Goal: Task Accomplishment & Management: Manage account settings

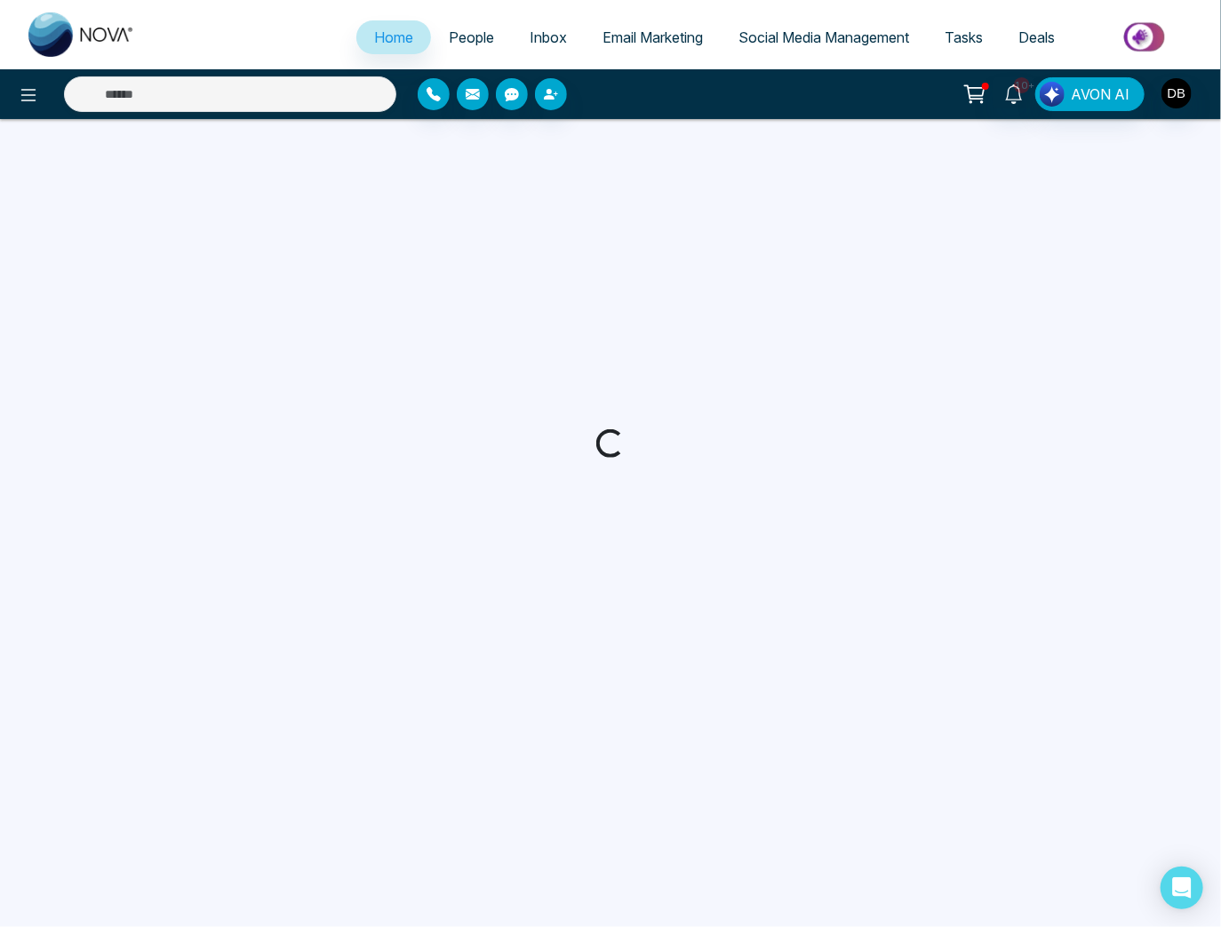
select select "*"
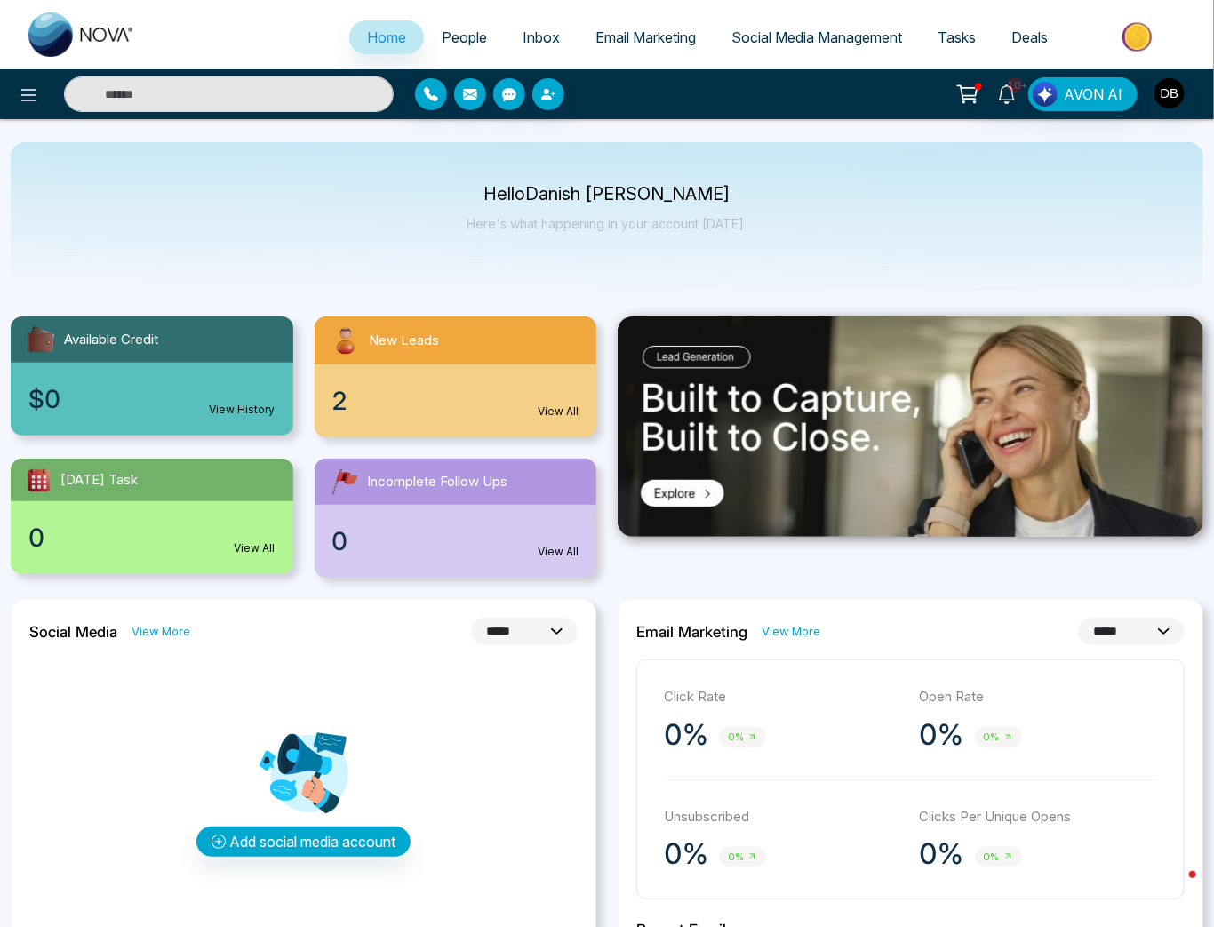
click at [473, 387] on div "2 View All" at bounding box center [456, 400] width 283 height 73
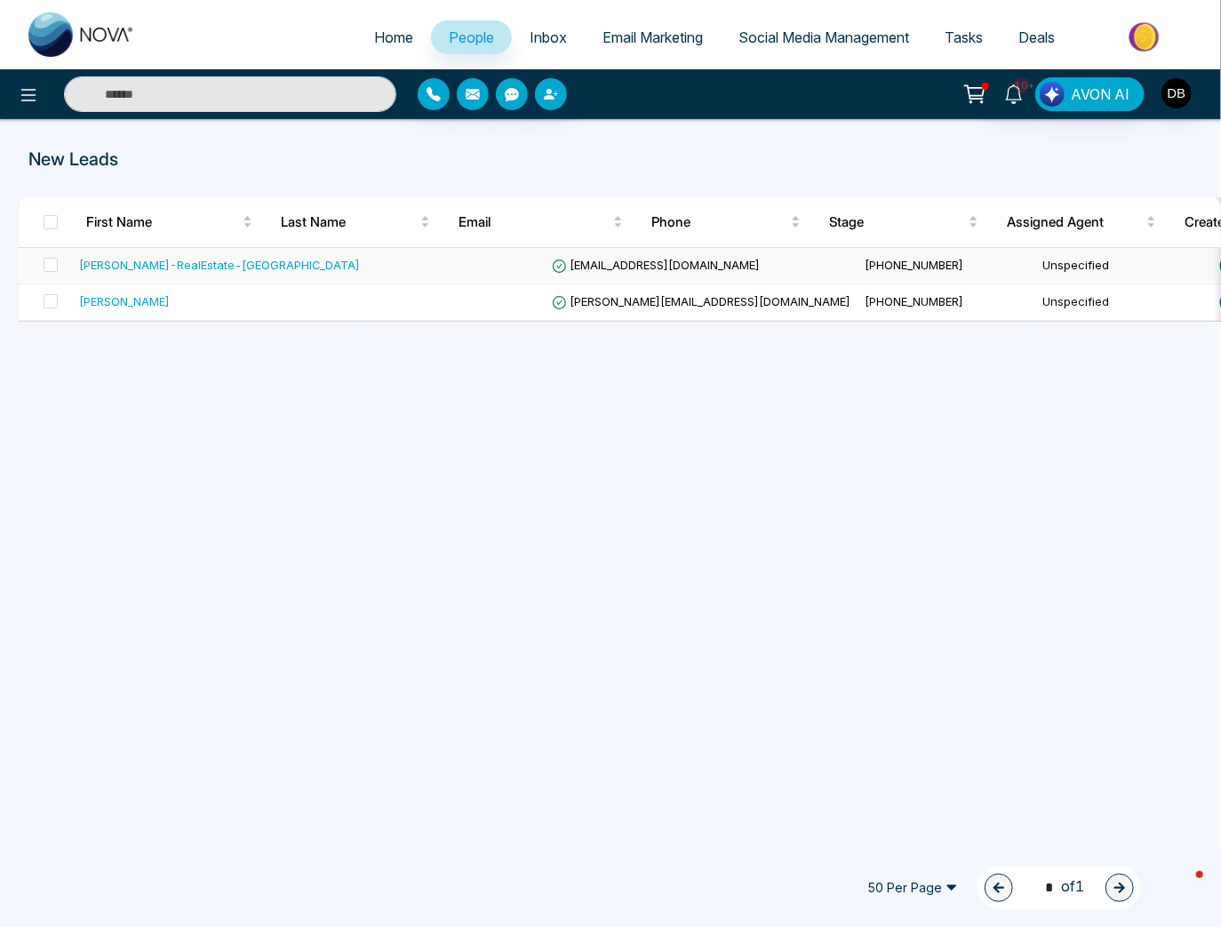
click at [181, 258] on div "[PERSON_NAME]-RealEstate-[GEOGRAPHIC_DATA]" at bounding box center [219, 265] width 281 height 18
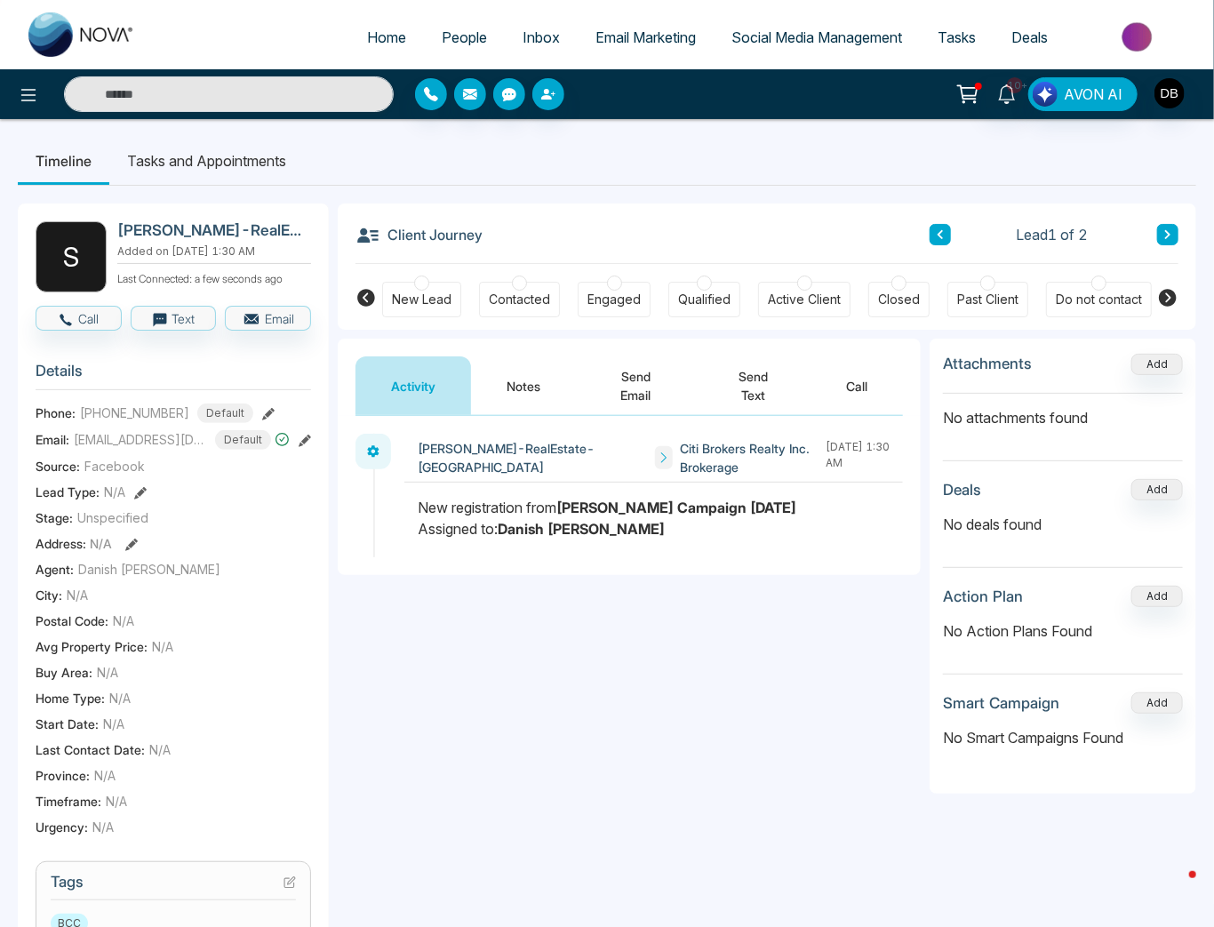
click at [513, 404] on button "Notes" at bounding box center [523, 385] width 105 height 59
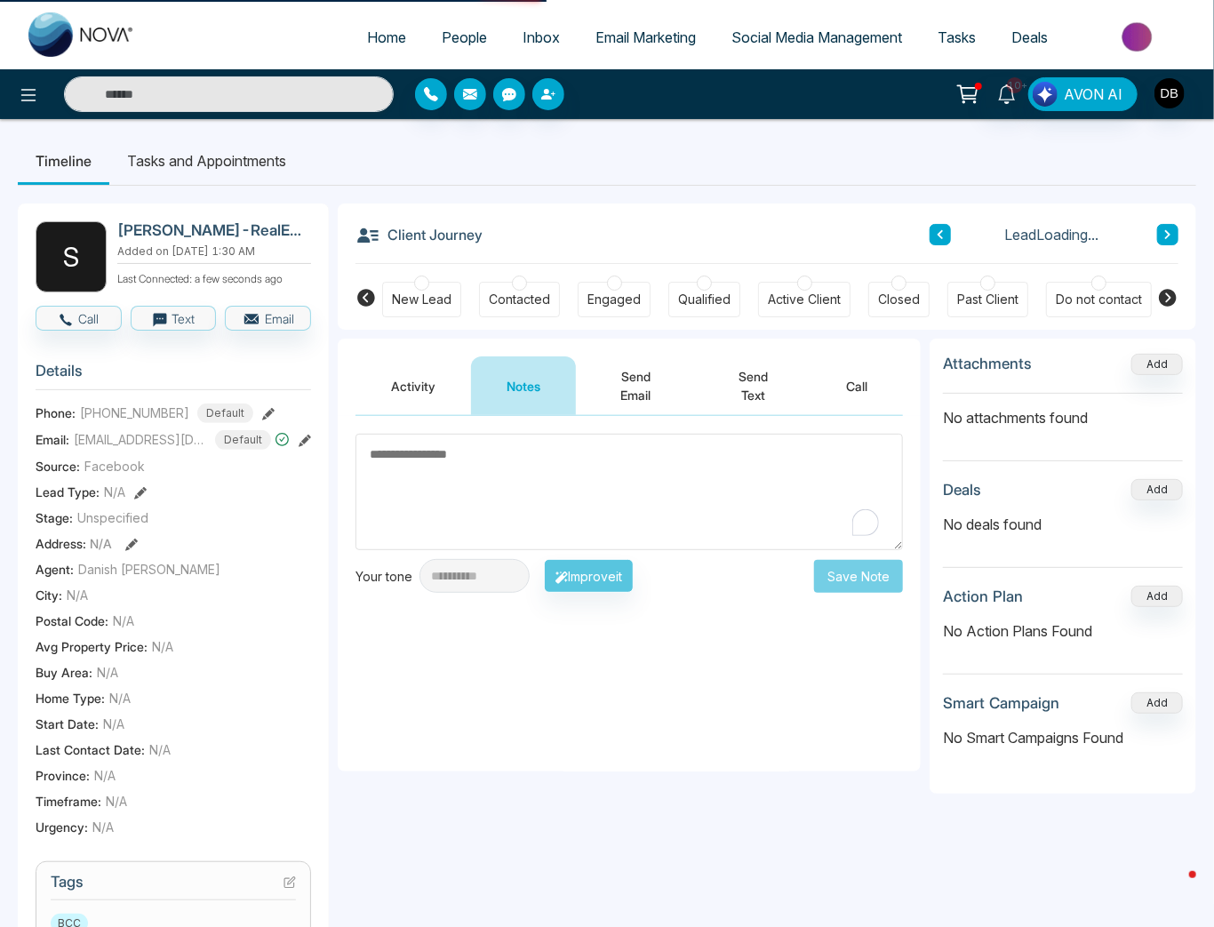
click at [554, 416] on div "**********" at bounding box center [629, 593] width 583 height 355
click at [550, 490] on textarea "To enrich screen reader interactions, please activate Accessibility in Grammarl…" at bounding box center [628, 492] width 547 height 116
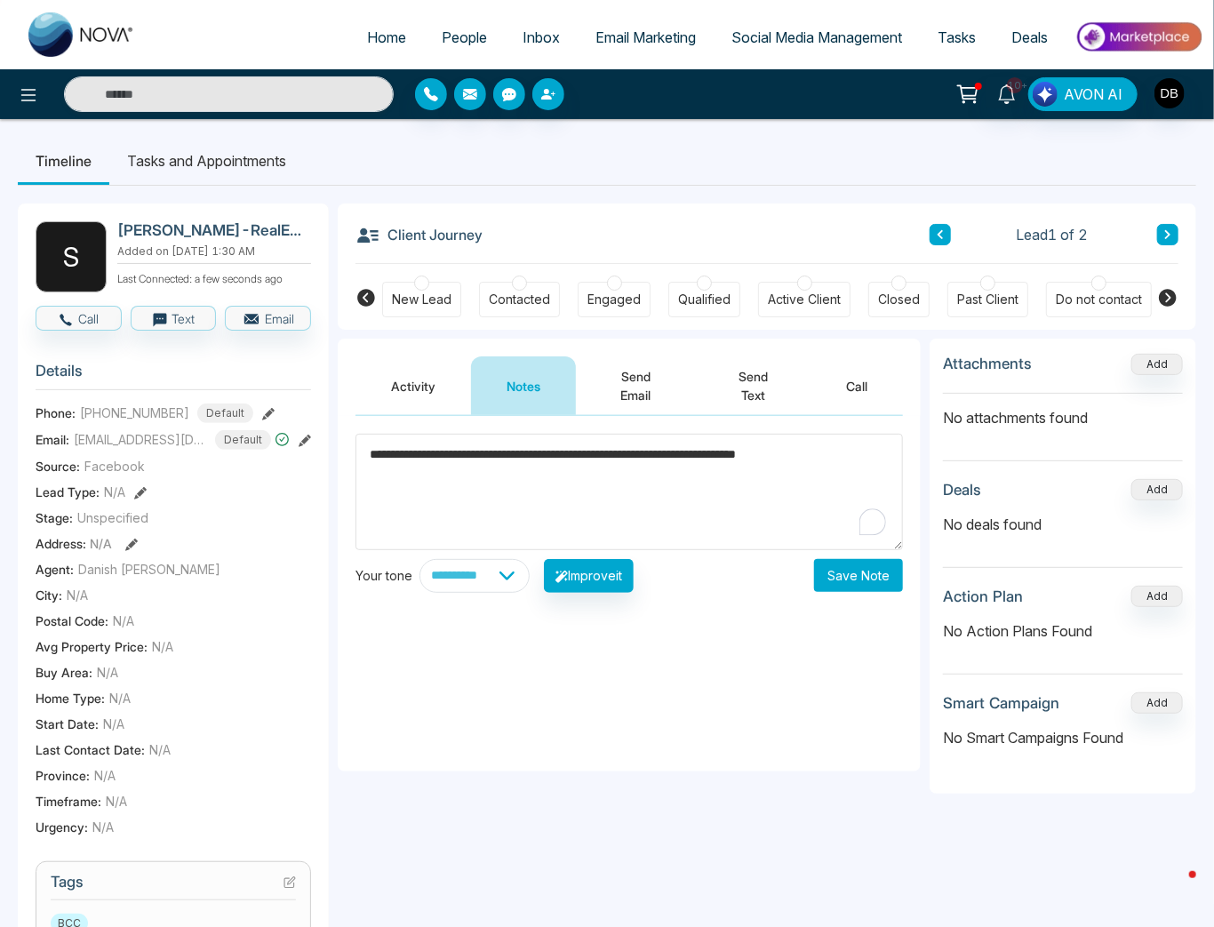
type textarea "**********"
click at [849, 582] on button "Save Note" at bounding box center [858, 575] width 89 height 33
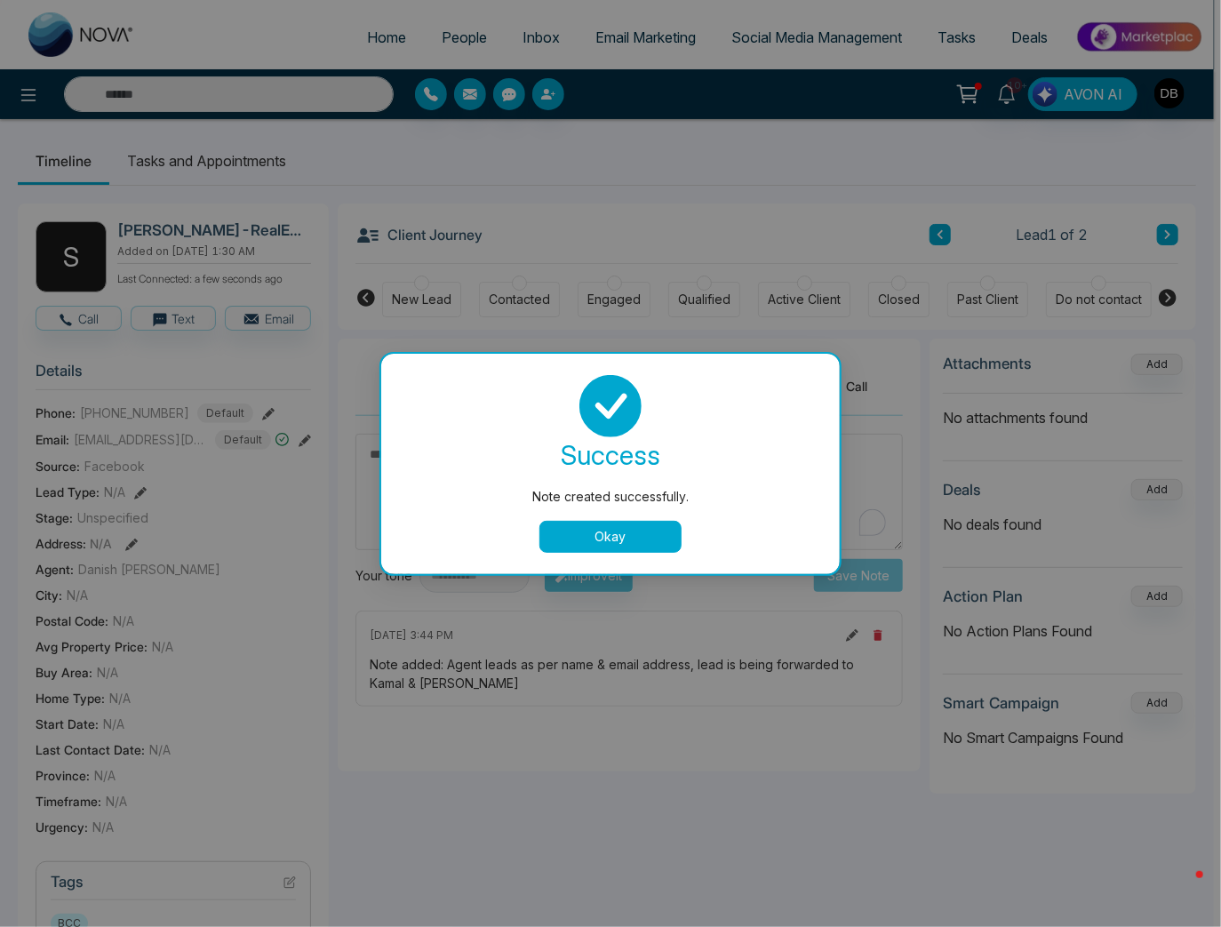
click at [631, 556] on div "success Note created successfully. Okay" at bounding box center [610, 464] width 458 height 220
click at [626, 544] on button "Okay" at bounding box center [610, 537] width 142 height 32
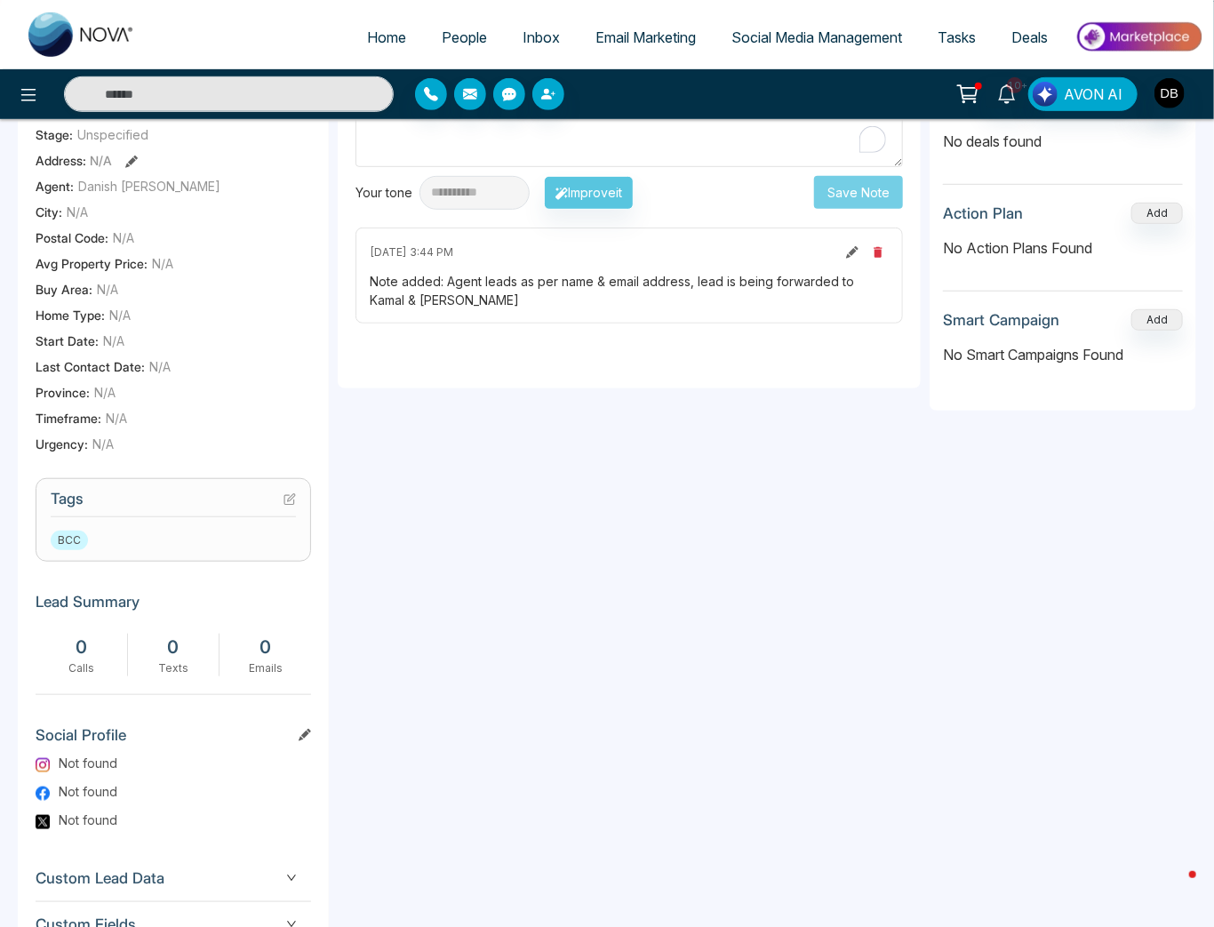
scroll to position [426, 0]
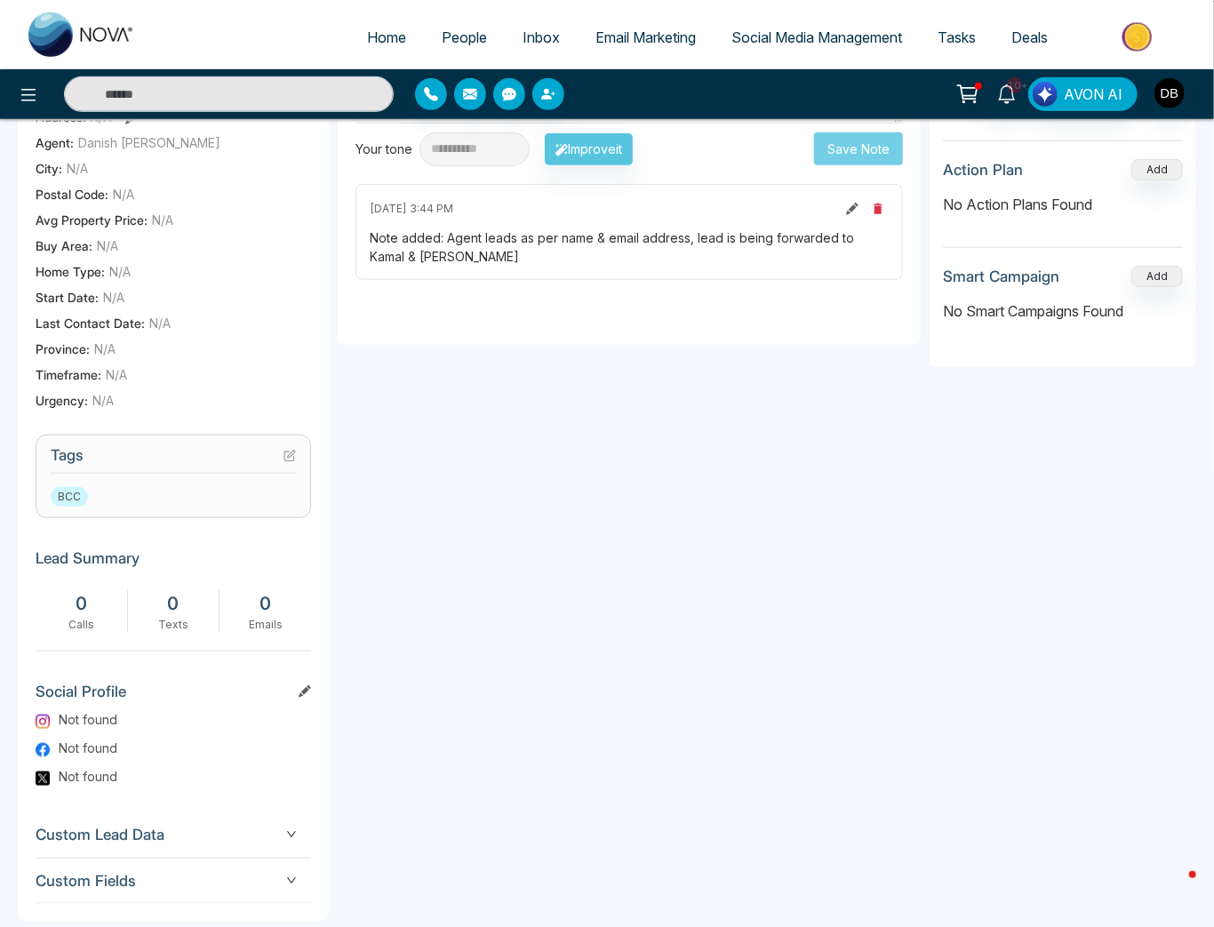
click at [291, 474] on h3 "Tags" at bounding box center [173, 460] width 245 height 28
click at [292, 458] on icon at bounding box center [291, 453] width 7 height 7
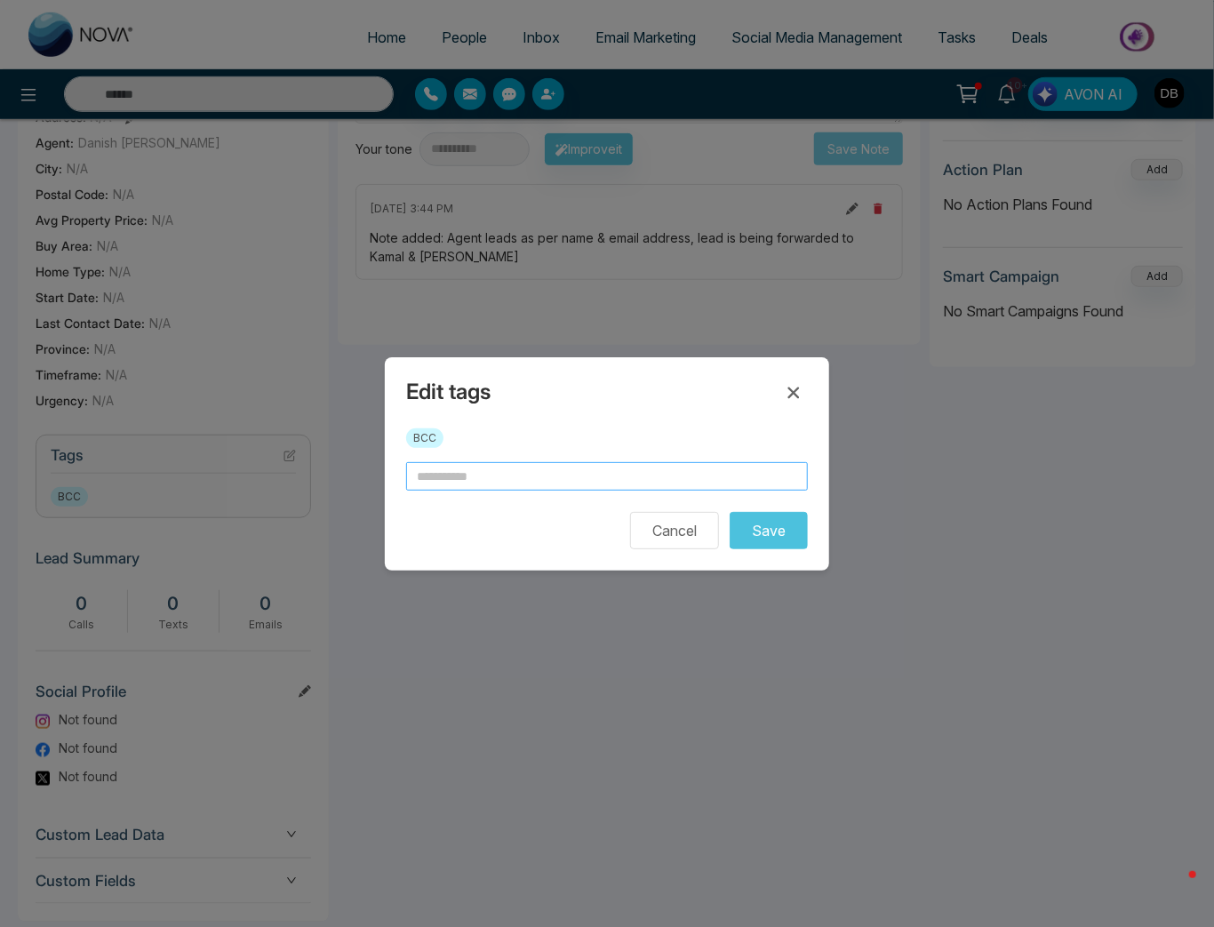
click at [519, 474] on input "text" at bounding box center [607, 476] width 402 height 28
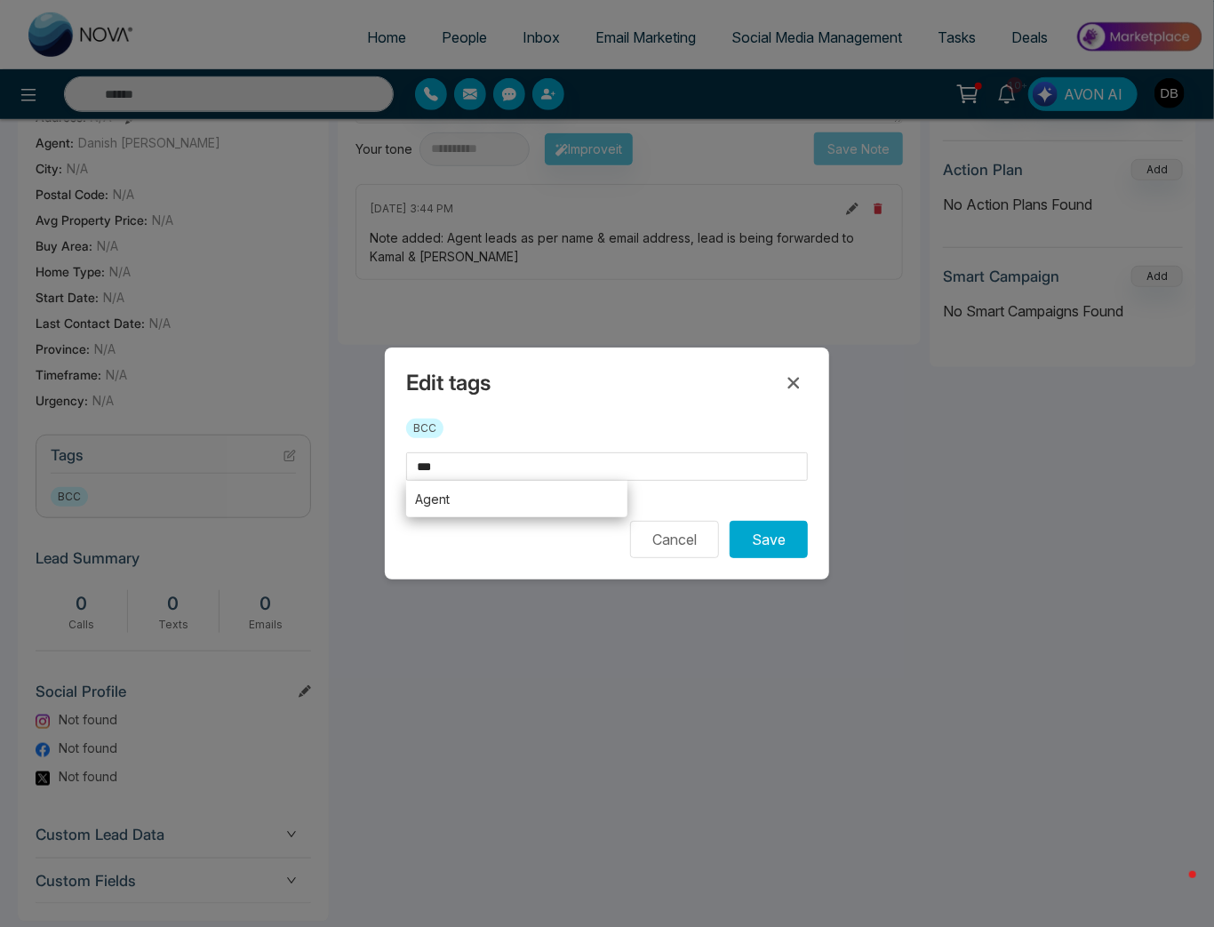
click at [482, 494] on li "Agent" at bounding box center [516, 499] width 221 height 36
type input "*****"
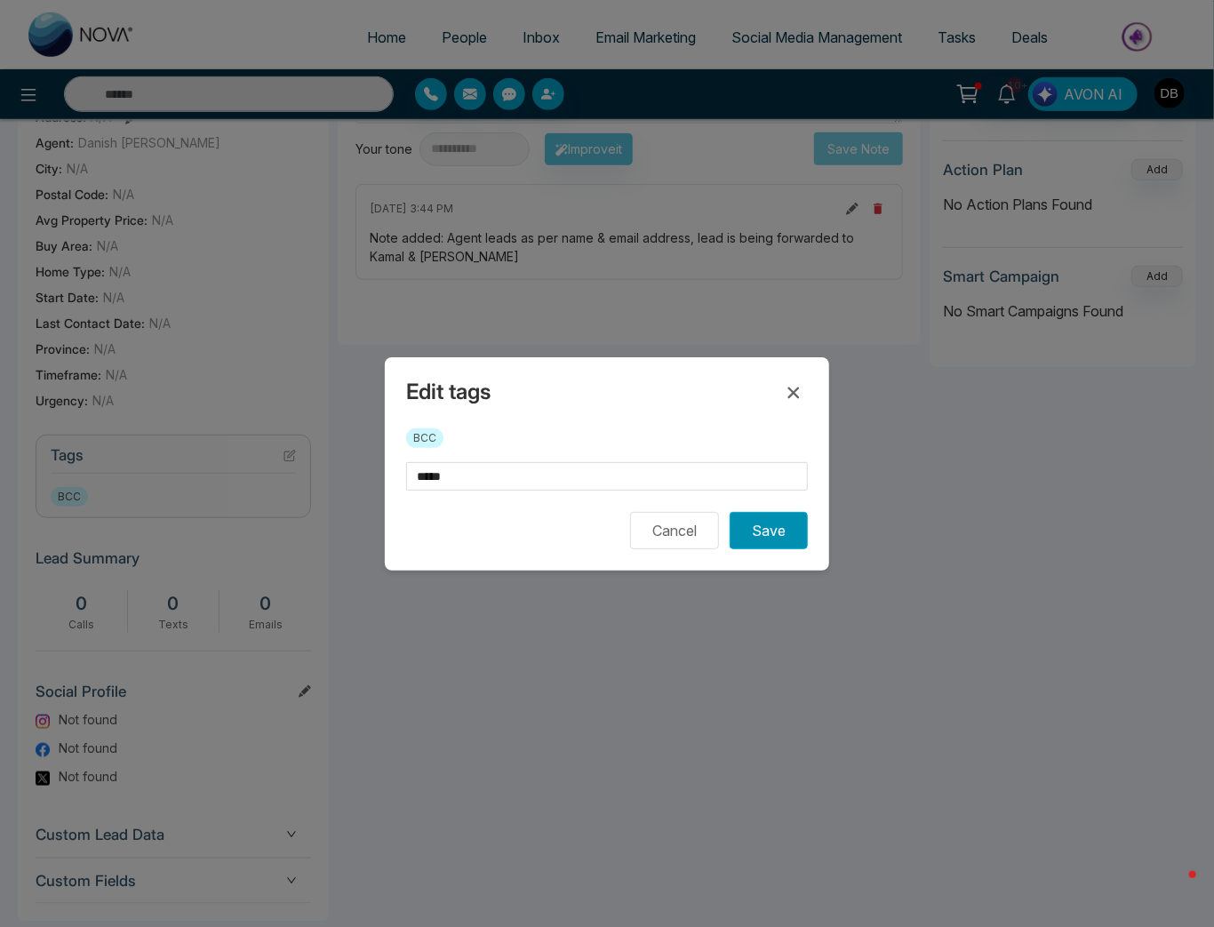
click at [769, 544] on button "Save" at bounding box center [768, 530] width 78 height 37
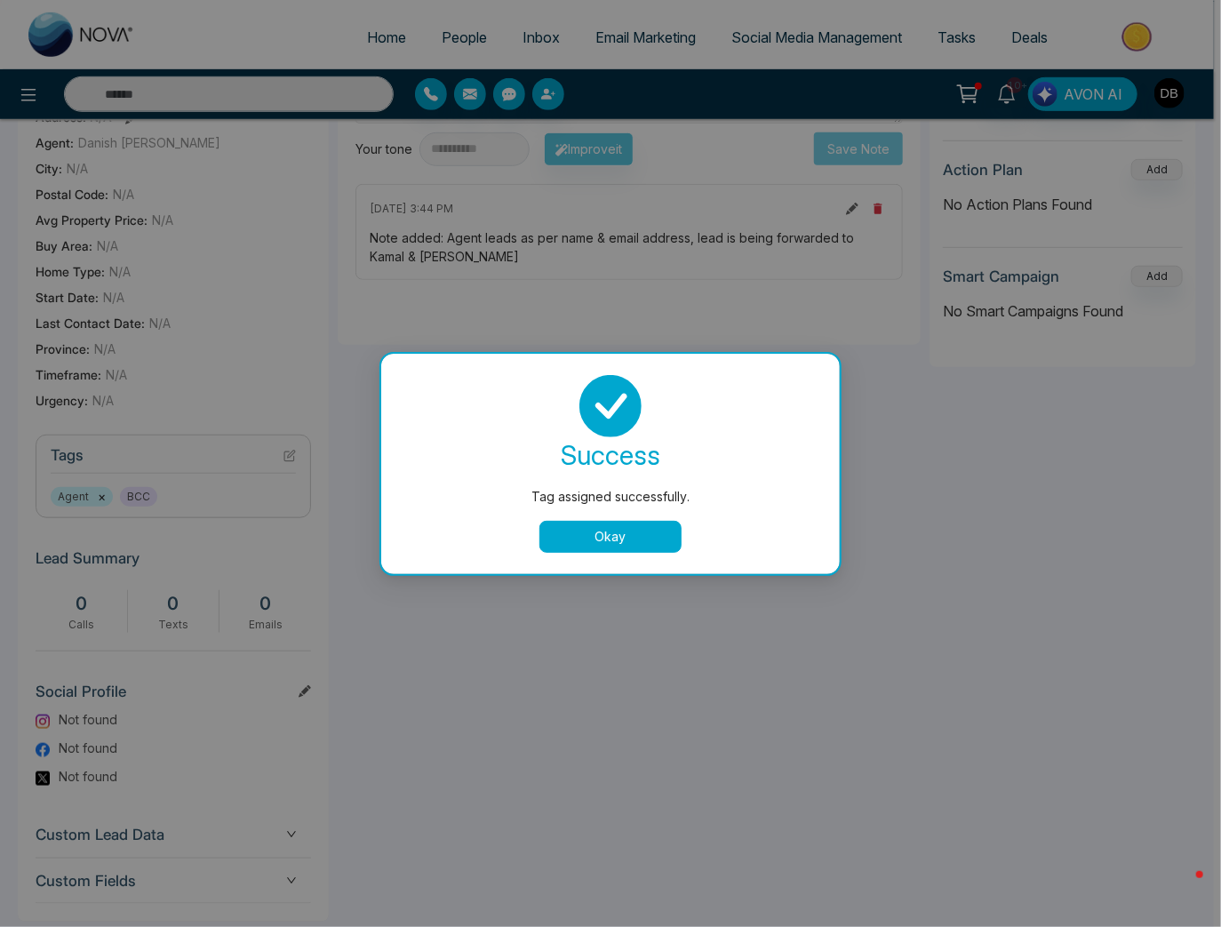
click at [634, 528] on button "Okay" at bounding box center [610, 537] width 142 height 32
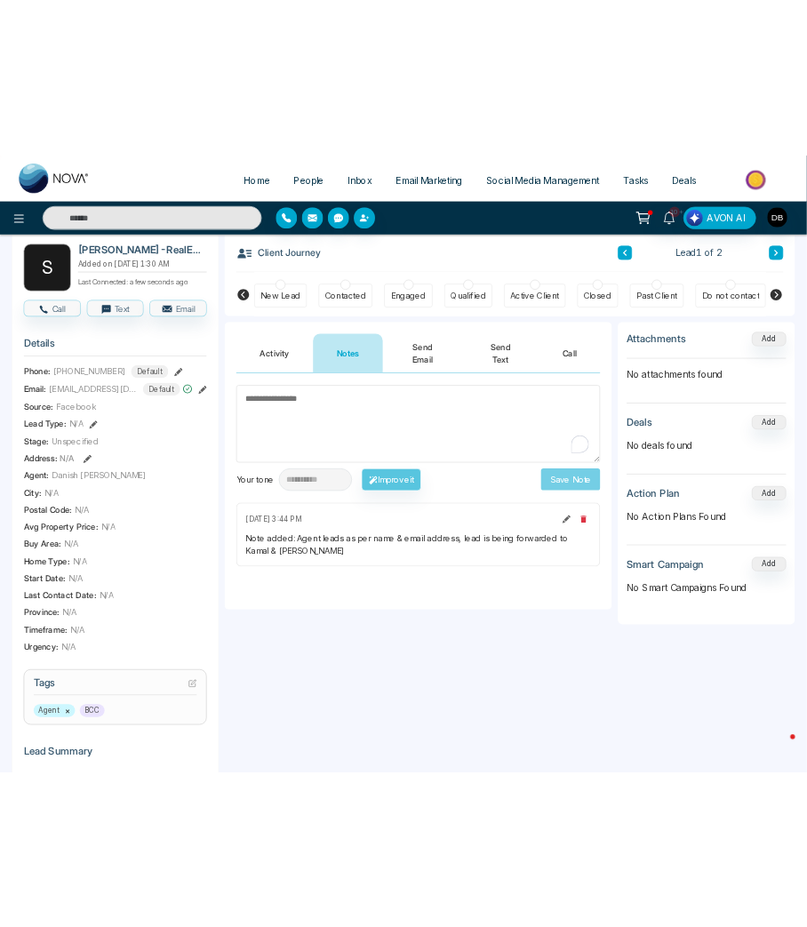
scroll to position [0, 0]
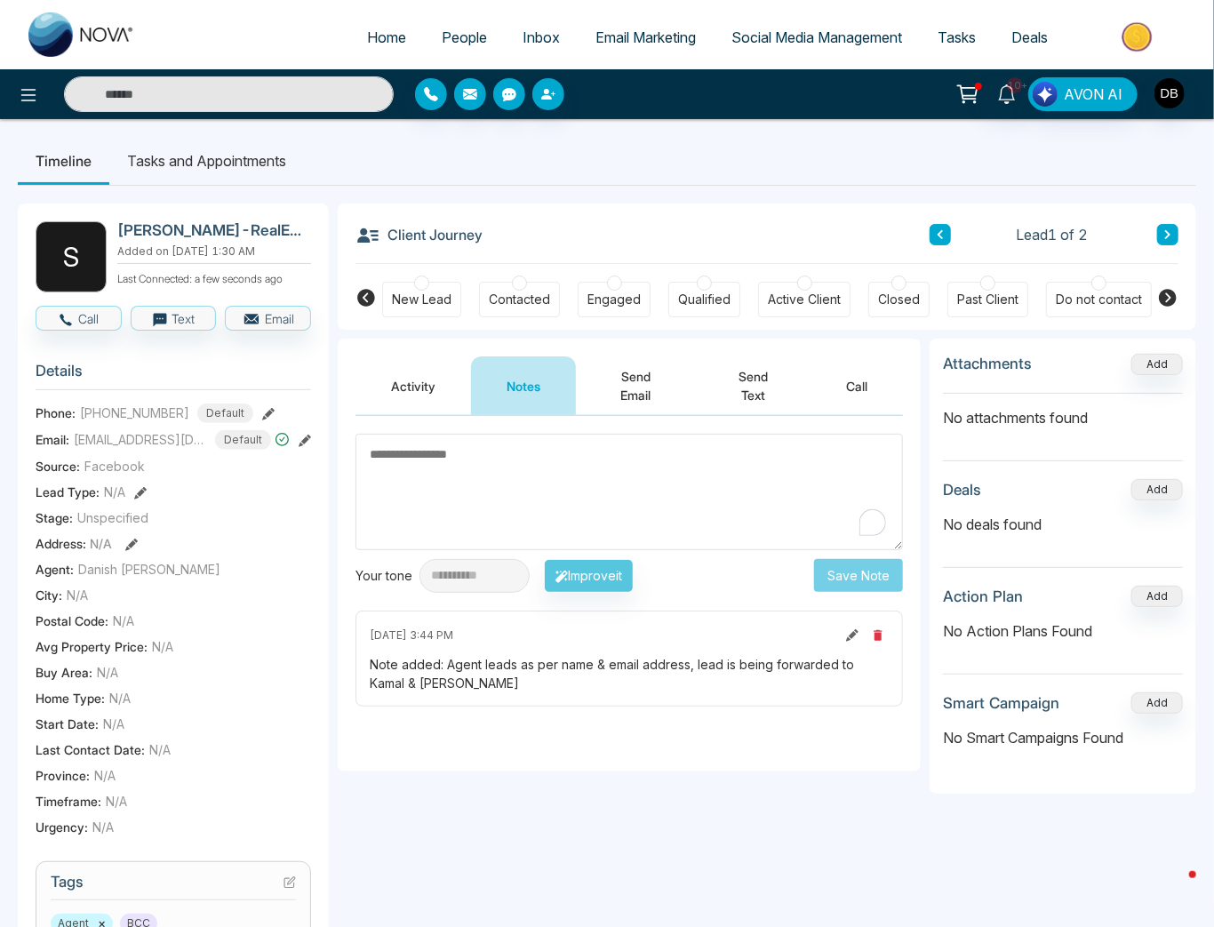
click at [437, 398] on button "Activity" at bounding box center [413, 385] width 116 height 59
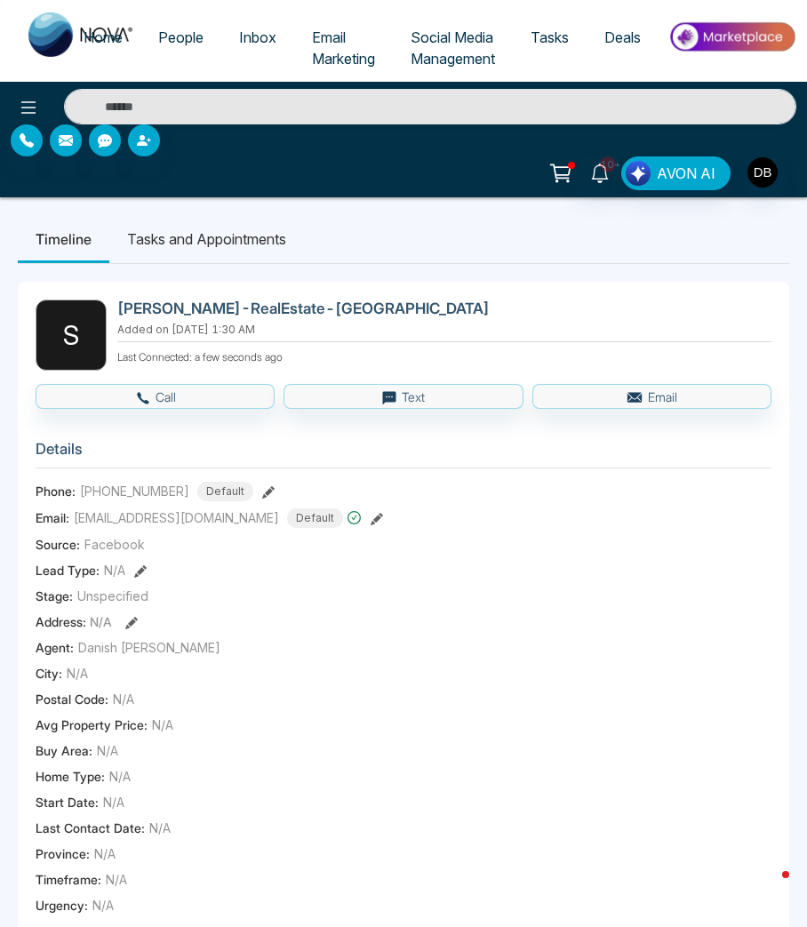
click at [380, 539] on div "Source: Facebook" at bounding box center [404, 544] width 736 height 19
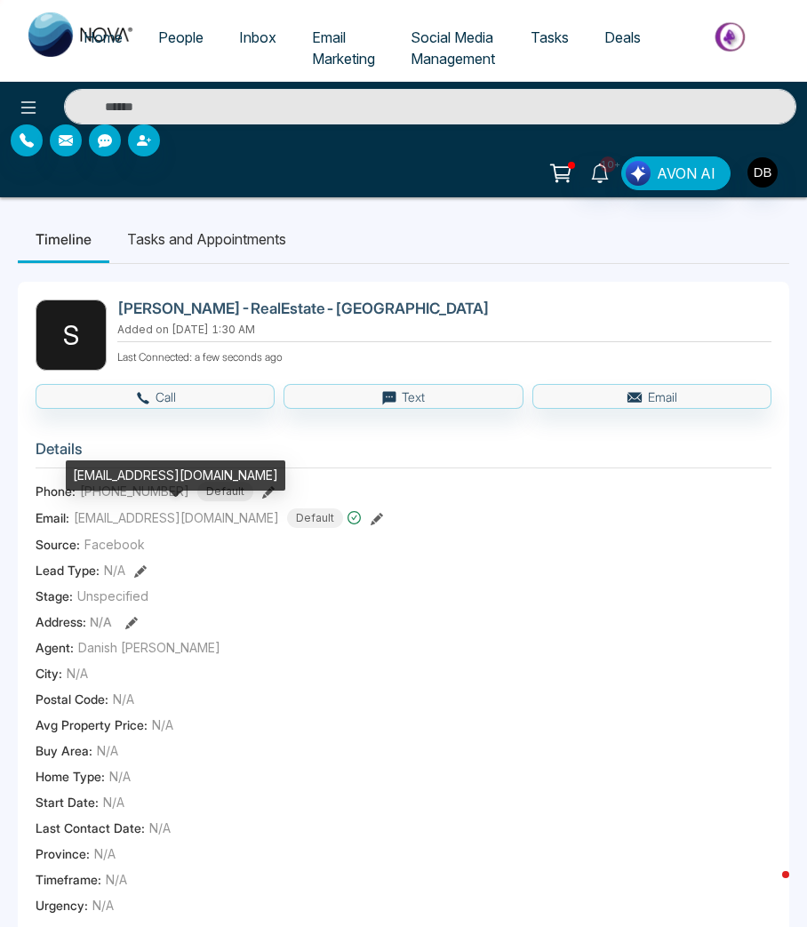
click at [189, 516] on span "[EMAIL_ADDRESS][DOMAIN_NAME]" at bounding box center [176, 517] width 205 height 19
click at [188, 516] on span "[EMAIL_ADDRESS][DOMAIN_NAME]" at bounding box center [176, 517] width 205 height 19
copy span "[EMAIL_ADDRESS][DOMAIN_NAME]"
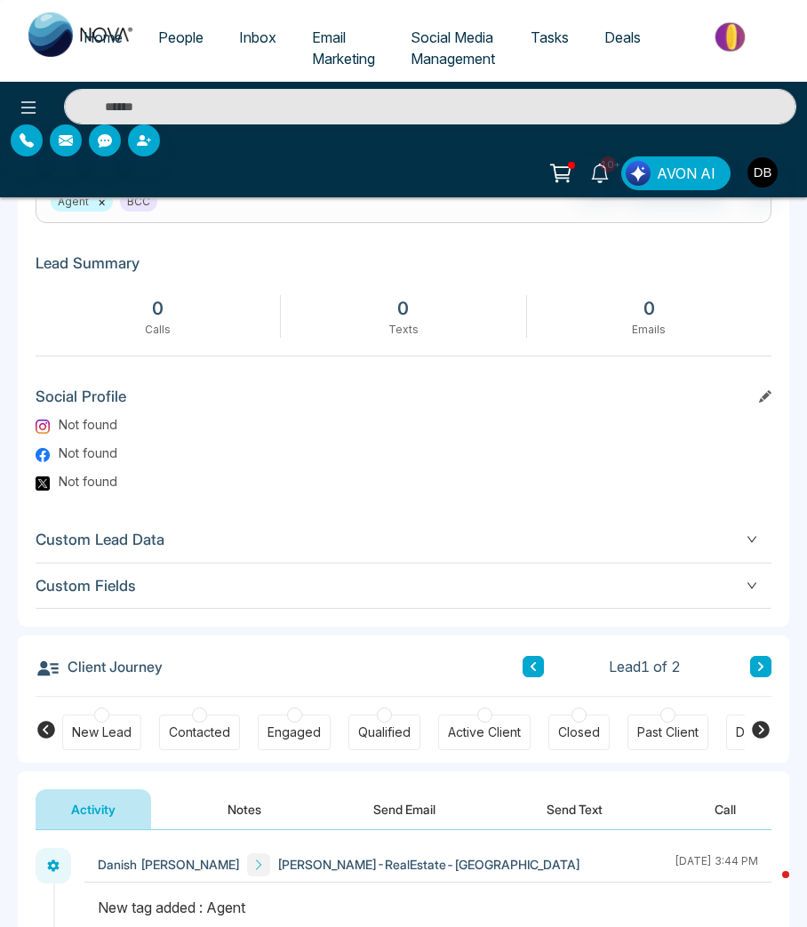
scroll to position [1137, 0]
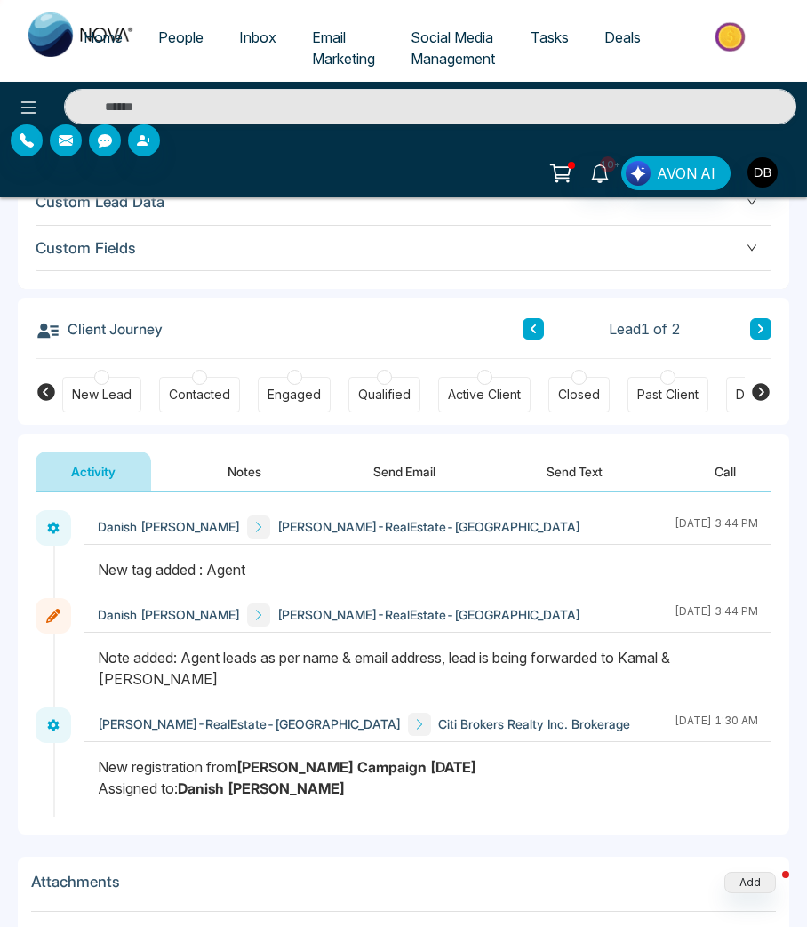
click at [263, 764] on div "New registration from [PERSON_NAME] Campaign [DATE] Assigned to: Danish [PERSON…" at bounding box center [428, 777] width 660 height 43
drag, startPoint x: 101, startPoint y: 738, endPoint x: 454, endPoint y: 744, distance: 352.8
click at [454, 756] on div "New registration from [PERSON_NAME] Campaign [DATE] Assigned to: Danish [PERSON…" at bounding box center [428, 777] width 660 height 43
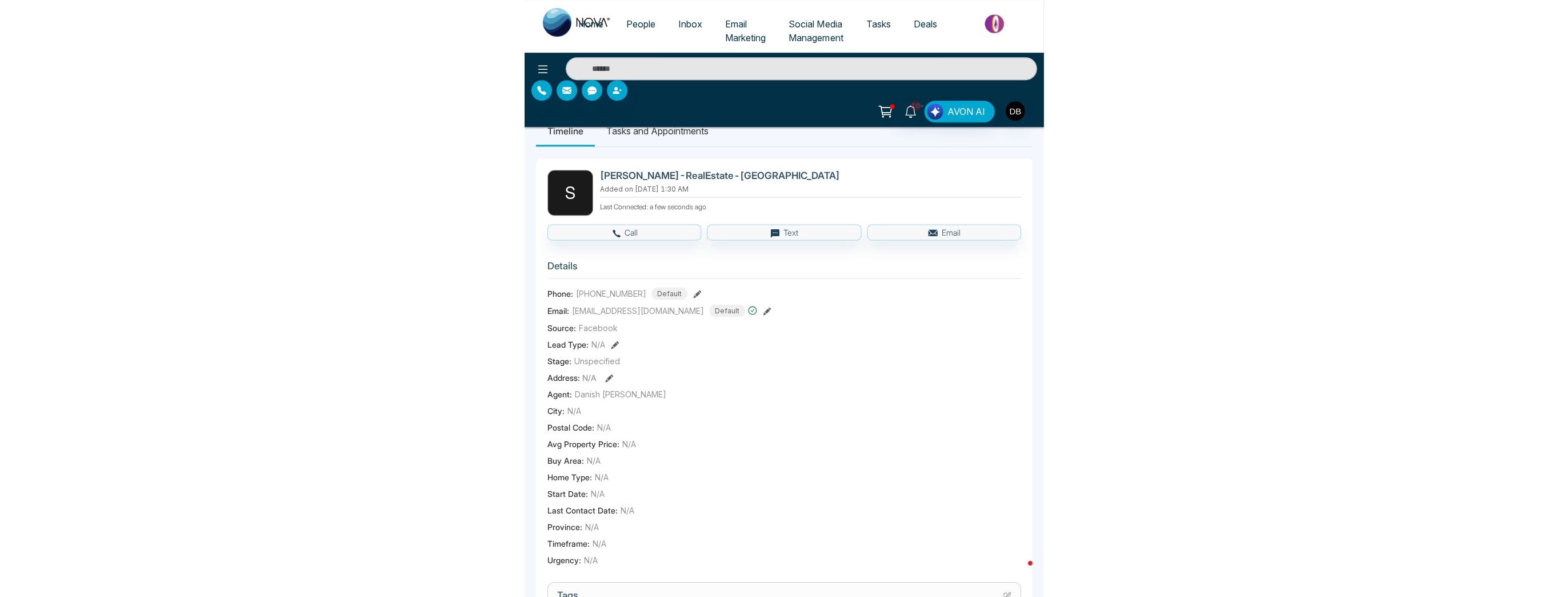
scroll to position [0, 0]
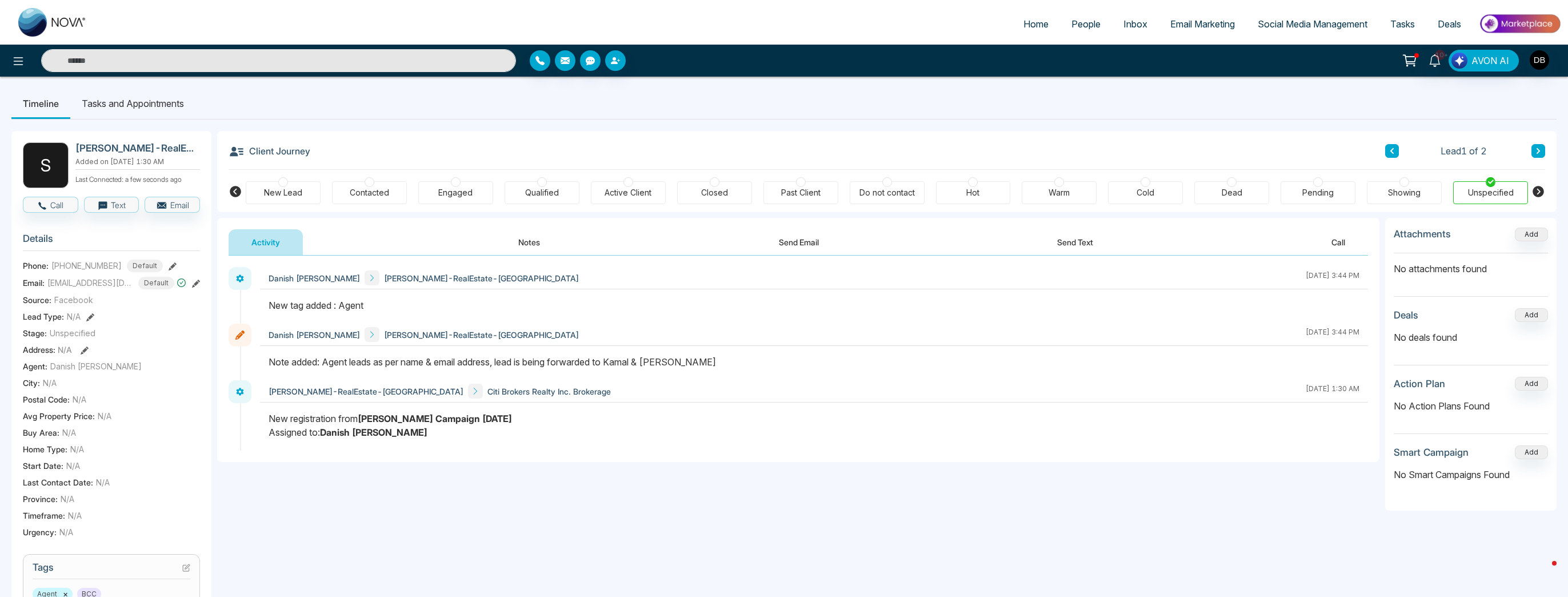
click at [785, 192] on div "Do not contact" at bounding box center [887, 193] width 55 height 12
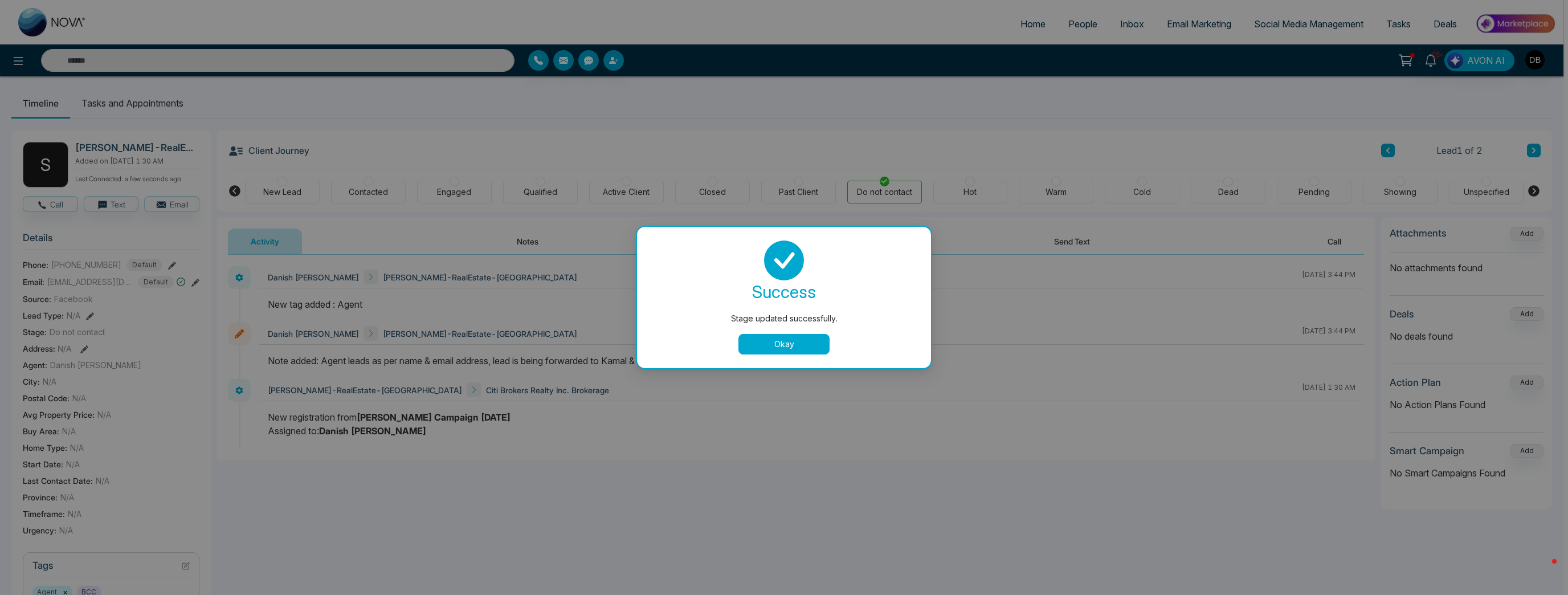
click at [770, 352] on button "Okay" at bounding box center [784, 344] width 91 height 21
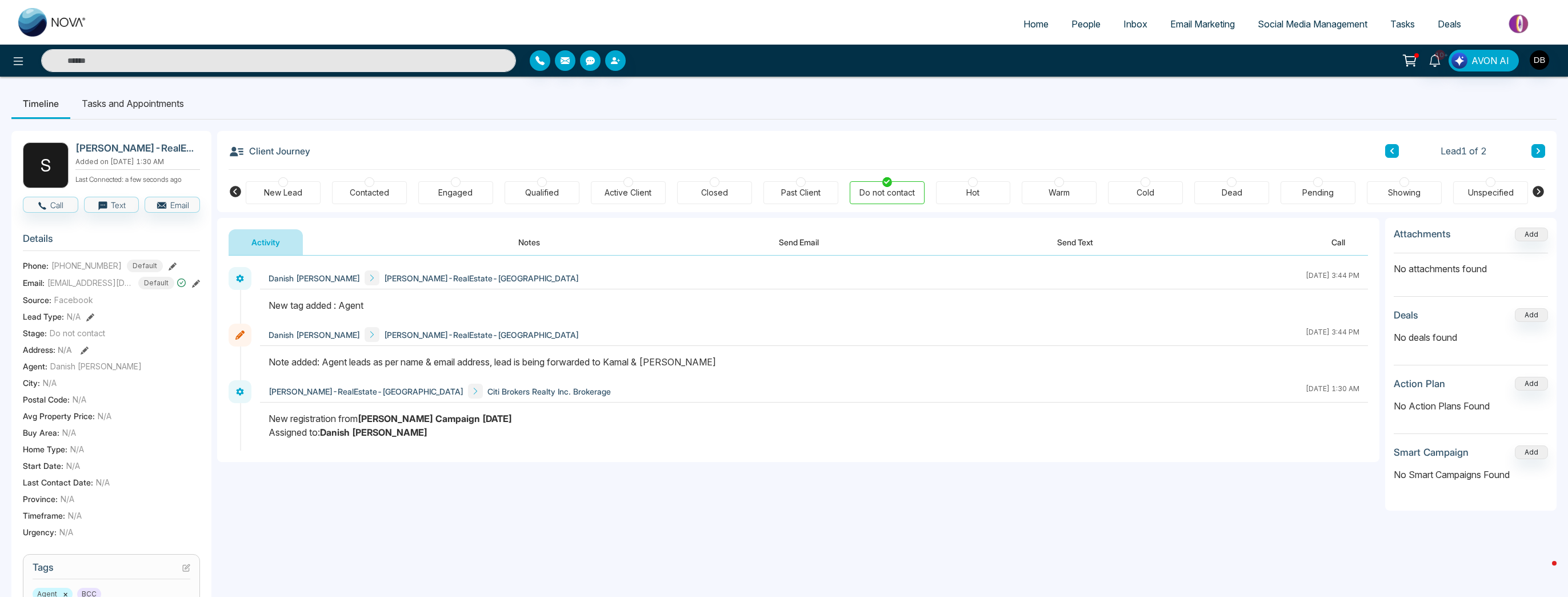
click at [785, 149] on button at bounding box center [1538, 151] width 14 height 14
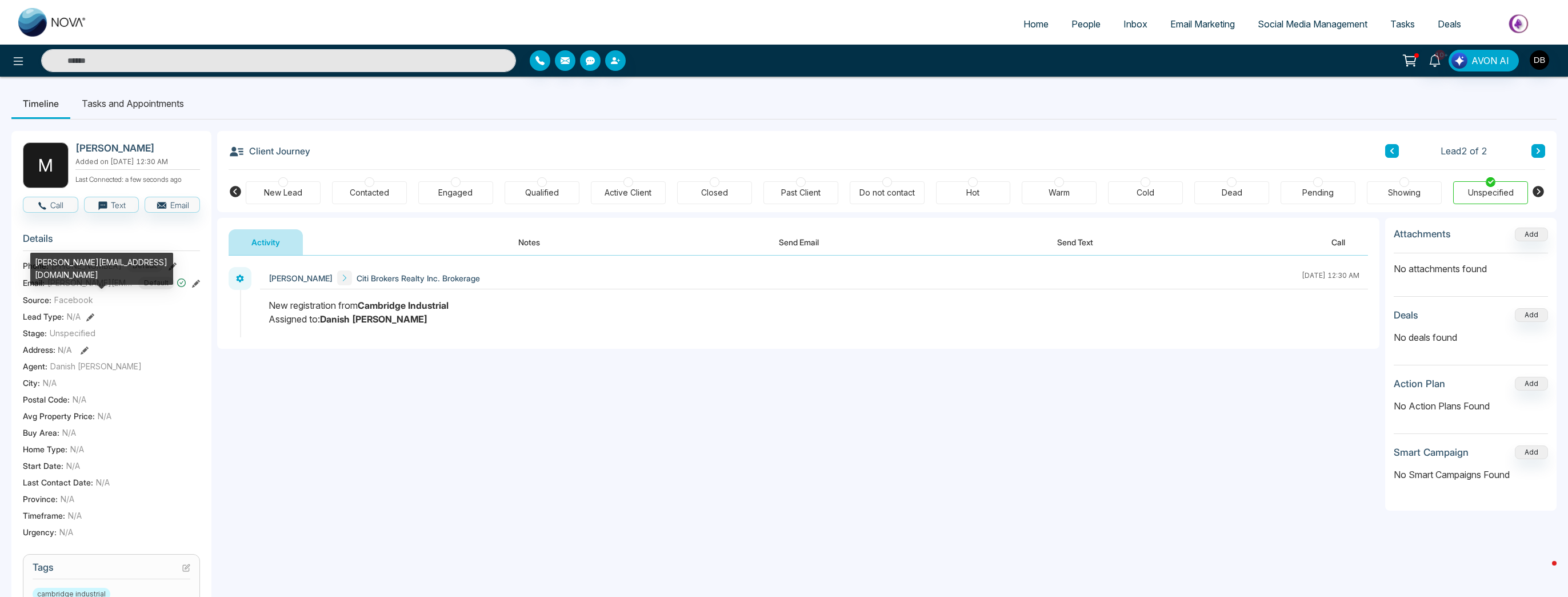
click at [105, 286] on span "[PERSON_NAME][EMAIL_ADDRESS][DOMAIN_NAME]" at bounding box center [90, 282] width 86 height 12
copy span "[PERSON_NAME][EMAIL_ADDRESS][DOMAIN_NAME]"
drag, startPoint x: 115, startPoint y: 274, endPoint x: 64, endPoint y: 270, distance: 51.2
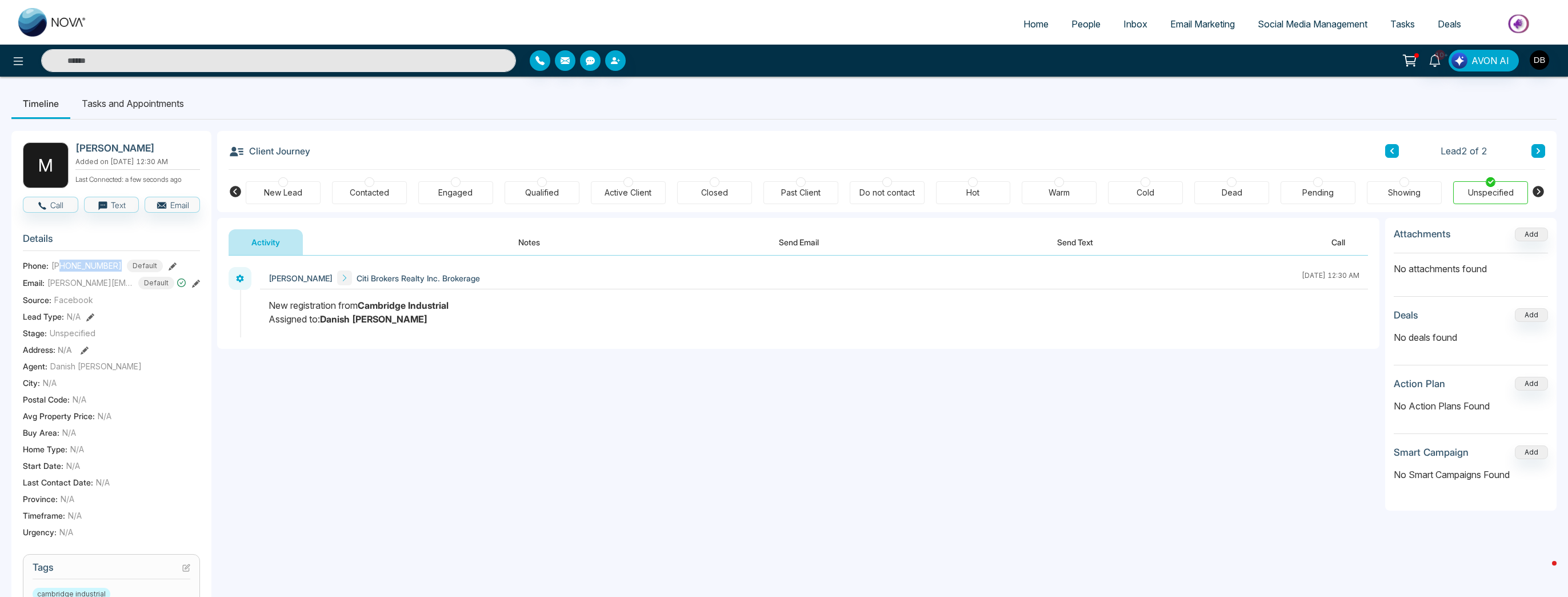
click at [64, 270] on div "[PHONE_NUMBER] Default" at bounding box center [107, 266] width 111 height 13
copy span "5194971566"
click at [66, 8] on img at bounding box center [52, 22] width 69 height 28
select select "*"
